Goal: Task Accomplishment & Management: Manage account settings

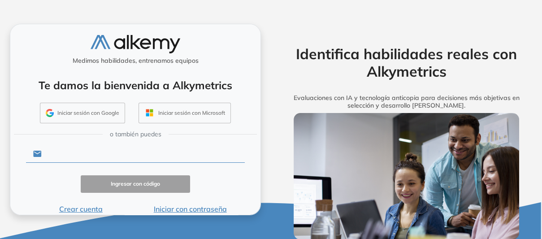
click at [93, 153] on input "text" at bounding box center [143, 153] width 203 height 17
type input "**********"
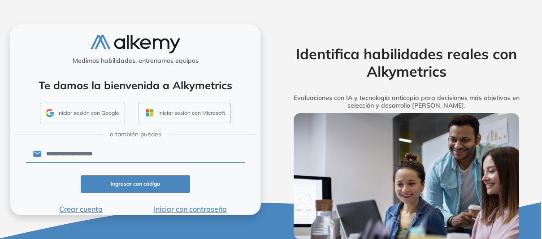
click at [131, 183] on button "Ingresar con código" at bounding box center [135, 183] width 109 height 17
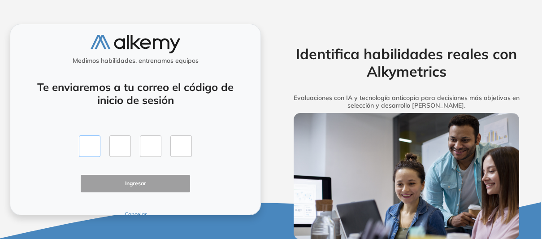
click at [80, 148] on input "text" at bounding box center [90, 146] width 22 height 22
type input "*"
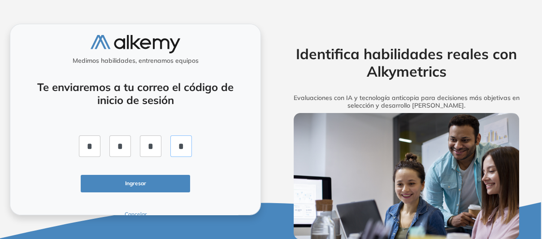
type input "*"
click at [142, 183] on button "Ingresar" at bounding box center [135, 183] width 109 height 17
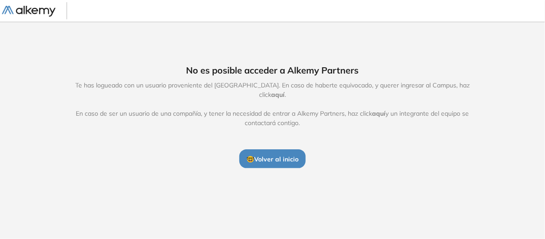
click at [285, 91] on span "aquí" at bounding box center [277, 95] width 13 height 8
